Goal: Task Accomplishment & Management: Complete application form

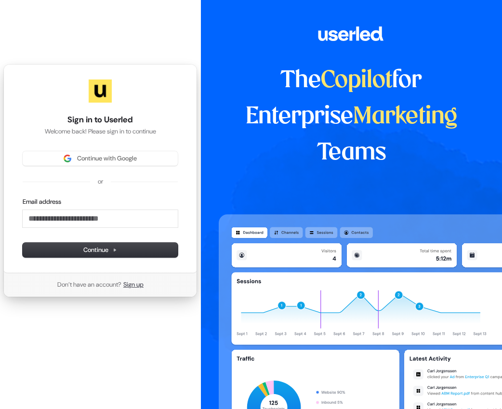
click at [135, 285] on link "Sign up" at bounding box center [133, 284] width 20 height 9
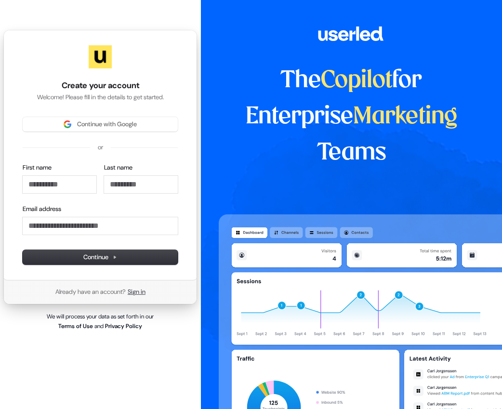
click at [139, 292] on link "Sign in" at bounding box center [137, 291] width 18 height 9
